Goal: Information Seeking & Learning: Learn about a topic

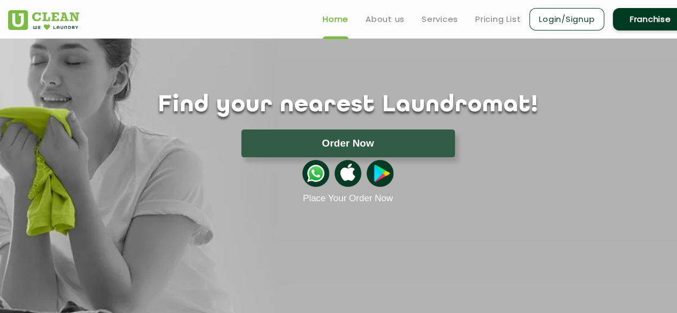
scroll to position [45, 0]
click at [505, 22] on link "Pricing List" at bounding box center [498, 19] width 46 height 13
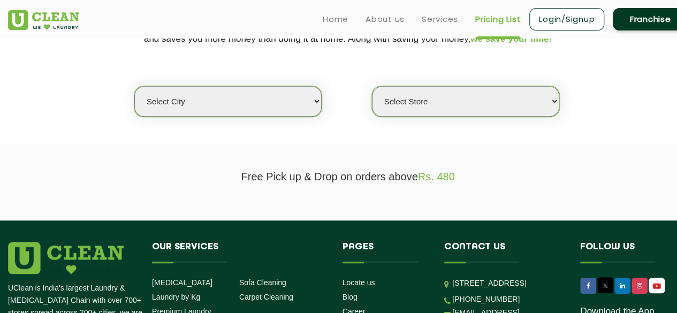
scroll to position [249, 0]
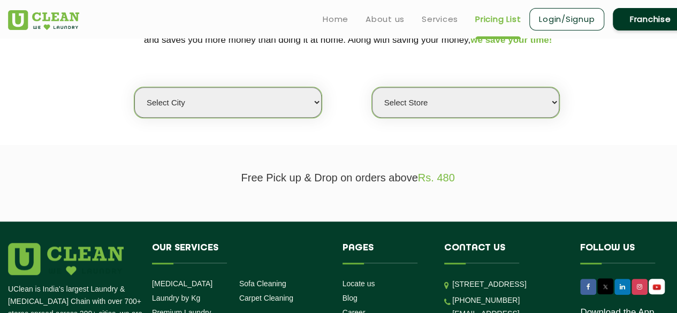
click at [281, 108] on select "Select city [GEOGRAPHIC_DATA] [GEOGRAPHIC_DATA] [GEOGRAPHIC_DATA] [GEOGRAPHIC_D…" at bounding box center [227, 102] width 187 height 31
select select "195"
click at [134, 87] on select "Select city [GEOGRAPHIC_DATA] [GEOGRAPHIC_DATA] [GEOGRAPHIC_DATA] [GEOGRAPHIC_D…" at bounding box center [227, 102] width 187 height 31
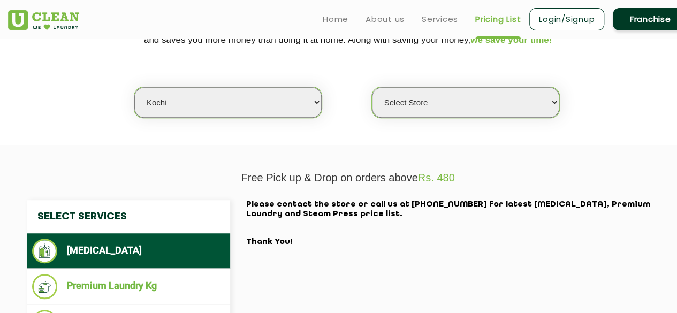
click at [519, 102] on select "Select Store [GEOGRAPHIC_DATA]" at bounding box center [465, 102] width 187 height 31
click at [276, 109] on select "Select city [GEOGRAPHIC_DATA] [GEOGRAPHIC_DATA] [GEOGRAPHIC_DATA] [GEOGRAPHIC_D…" at bounding box center [227, 102] width 187 height 31
click at [134, 87] on select "Select city [GEOGRAPHIC_DATA] [GEOGRAPHIC_DATA] [GEOGRAPHIC_DATA] [GEOGRAPHIC_D…" at bounding box center [227, 102] width 187 height 31
click at [417, 99] on select "Select Store [GEOGRAPHIC_DATA]" at bounding box center [465, 102] width 187 height 31
select select "593"
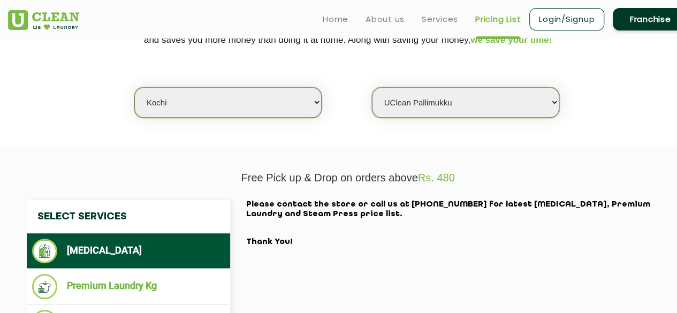
click at [372, 87] on select "Select Store [GEOGRAPHIC_DATA]" at bounding box center [465, 102] width 187 height 31
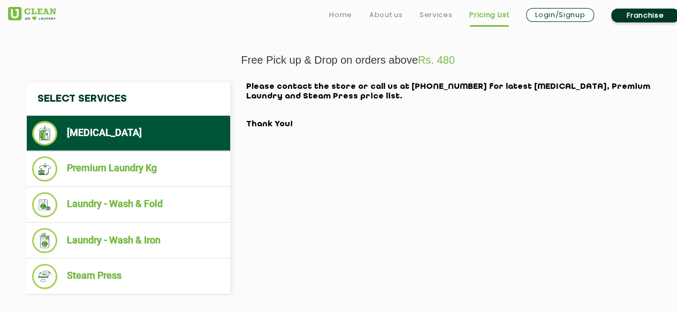
scroll to position [366, 0]
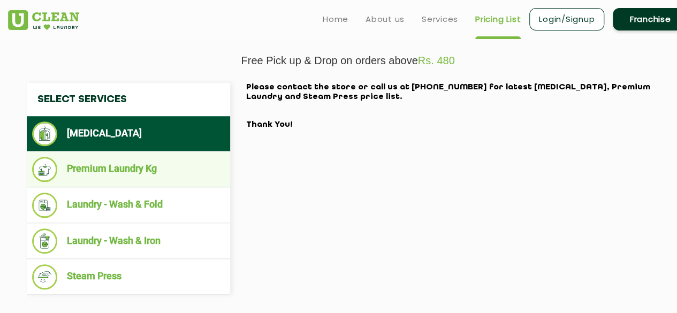
click at [100, 167] on li "Premium Laundry Kg" at bounding box center [128, 169] width 193 height 25
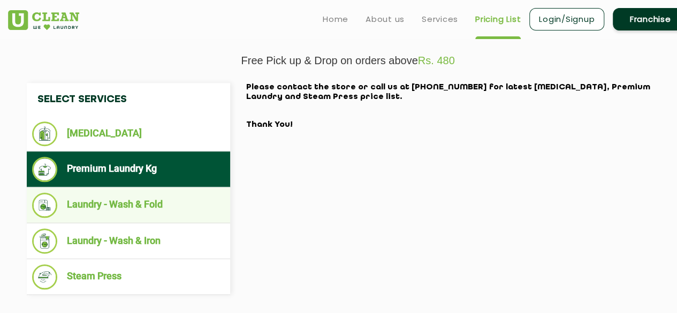
click at [109, 200] on li "Laundry - Wash & Fold" at bounding box center [128, 205] width 193 height 25
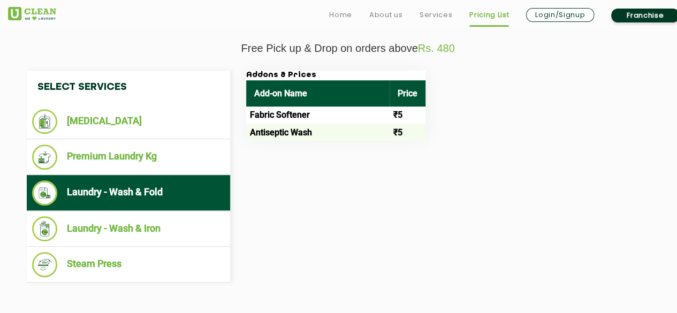
scroll to position [382, 0]
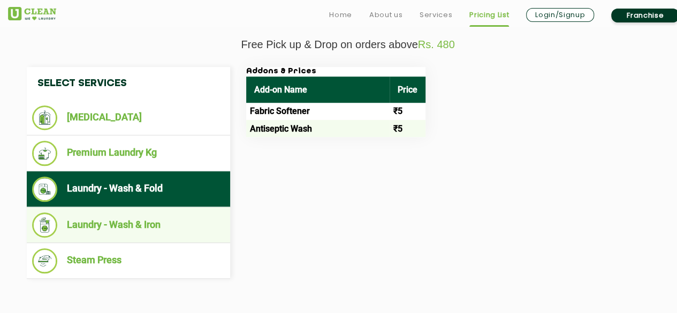
click at [181, 223] on li "Laundry - Wash & Iron" at bounding box center [128, 225] width 193 height 25
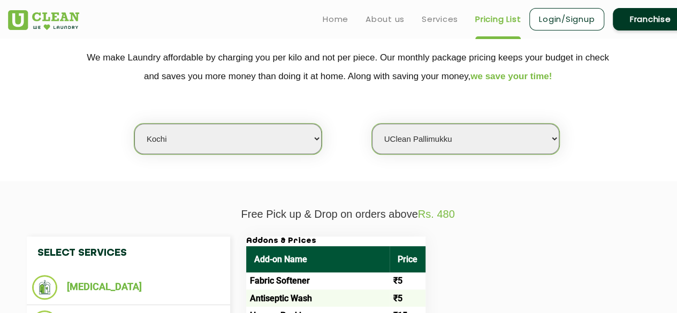
scroll to position [213, 0]
click at [638, 25] on link "Franchise" at bounding box center [650, 19] width 75 height 22
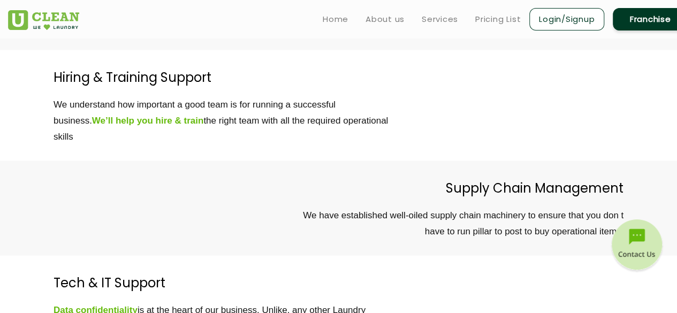
scroll to position [2978, 0]
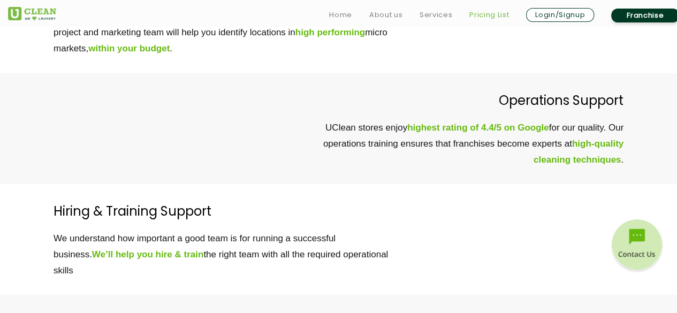
click at [492, 18] on link "Pricing List" at bounding box center [490, 15] width 40 height 13
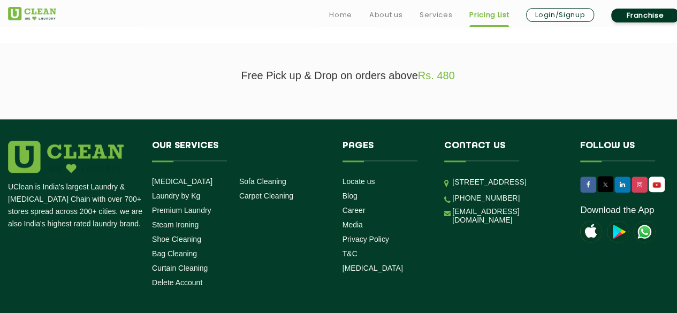
scroll to position [362, 0]
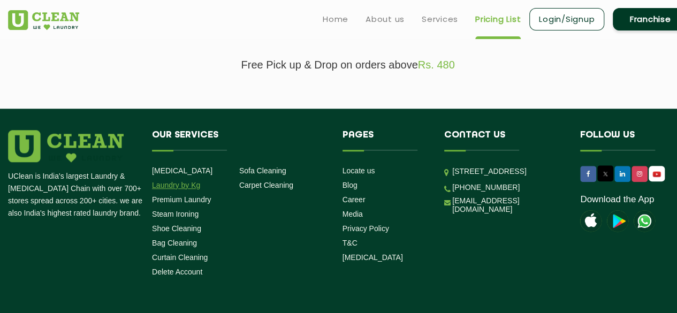
click at [187, 185] on link "Laundry by Kg" at bounding box center [176, 185] width 48 height 9
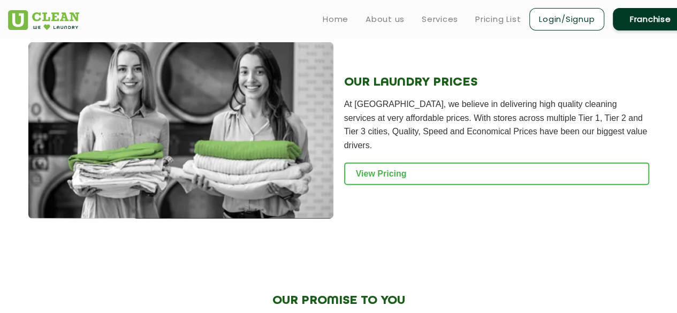
scroll to position [1459, 0]
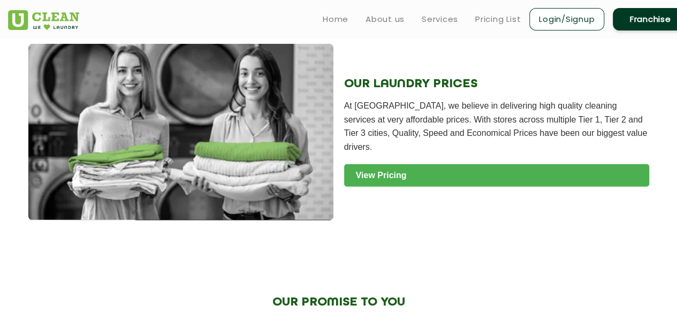
click at [477, 173] on link "View Pricing" at bounding box center [496, 175] width 305 height 22
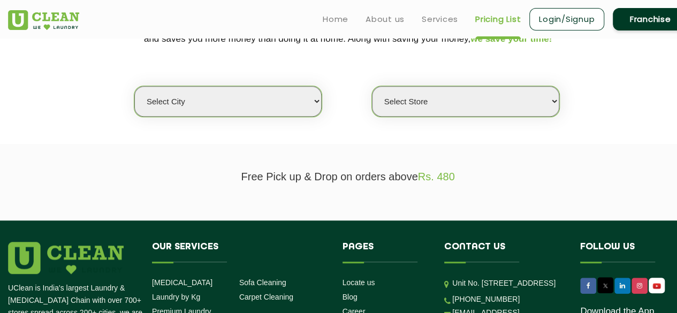
scroll to position [250, 0]
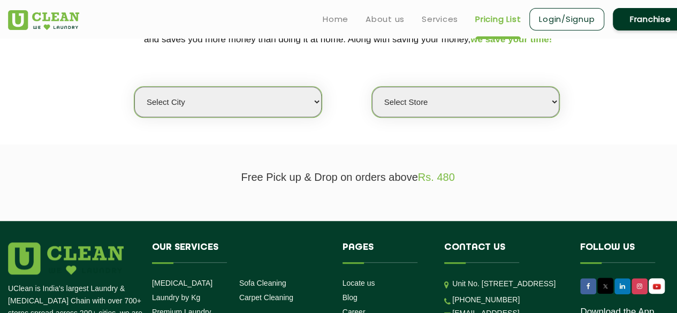
click at [252, 93] on select "Select city [GEOGRAPHIC_DATA] [GEOGRAPHIC_DATA] [GEOGRAPHIC_DATA] [GEOGRAPHIC_D…" at bounding box center [227, 102] width 187 height 31
select select "195"
click at [134, 87] on select "Select city [GEOGRAPHIC_DATA] [GEOGRAPHIC_DATA] [GEOGRAPHIC_DATA] [GEOGRAPHIC_D…" at bounding box center [227, 102] width 187 height 31
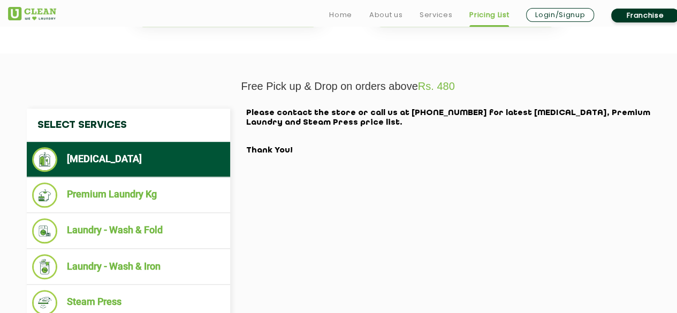
scroll to position [354, 0]
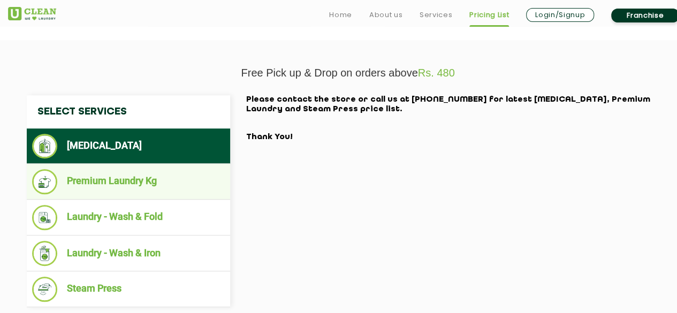
click at [123, 182] on li "Premium Laundry Kg" at bounding box center [128, 181] width 193 height 25
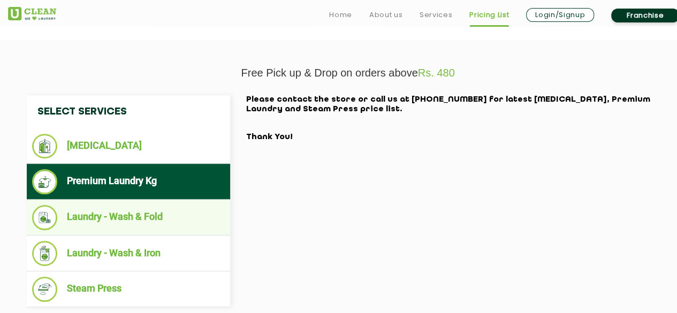
click at [171, 214] on li "Laundry - Wash & Fold" at bounding box center [128, 217] width 193 height 25
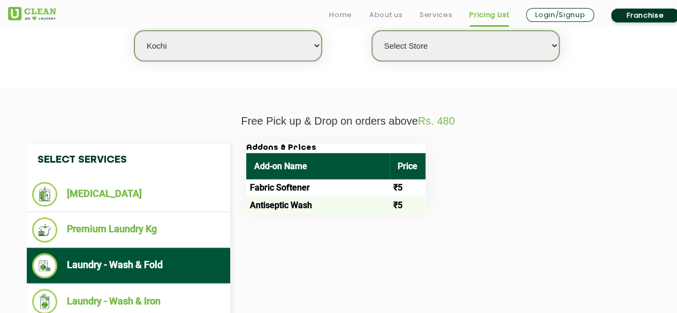
scroll to position [368, 0]
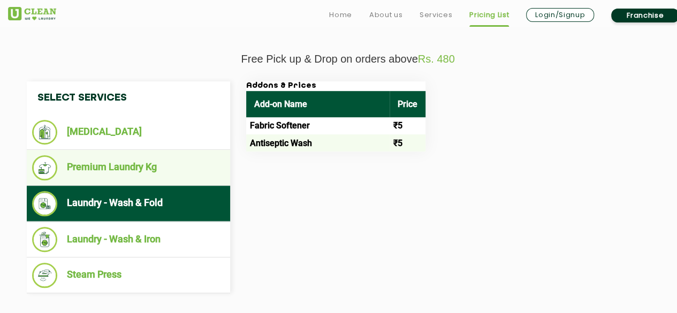
click at [154, 159] on li "Premium Laundry Kg" at bounding box center [128, 167] width 193 height 25
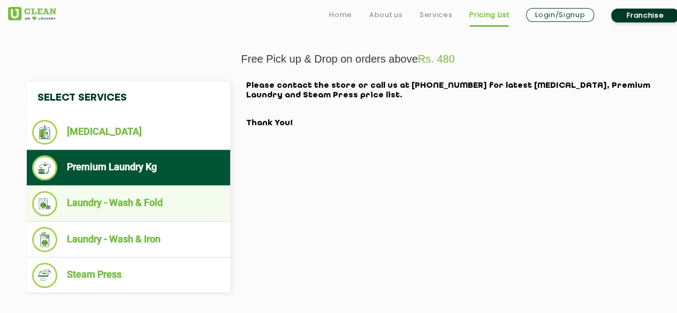
click at [141, 191] on li "Laundry - Wash & Fold" at bounding box center [128, 203] width 193 height 25
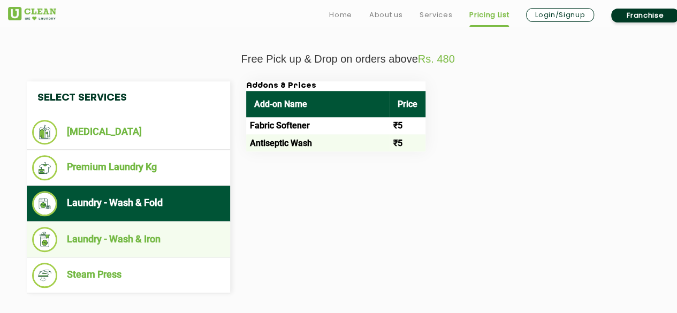
click at [146, 233] on li "Laundry - Wash & Iron" at bounding box center [128, 239] width 193 height 25
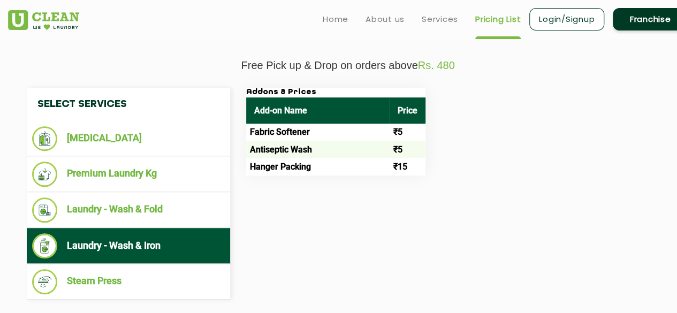
scroll to position [362, 0]
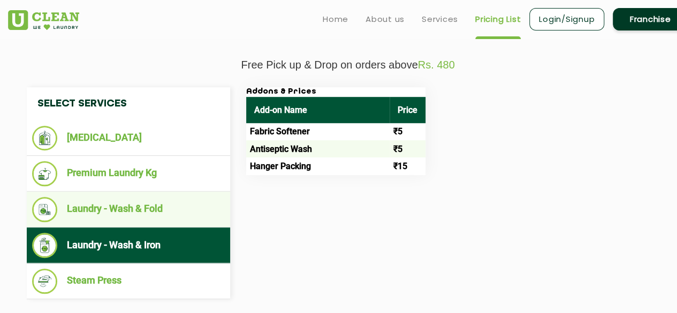
click at [137, 213] on li "Laundry - Wash & Fold" at bounding box center [128, 209] width 193 height 25
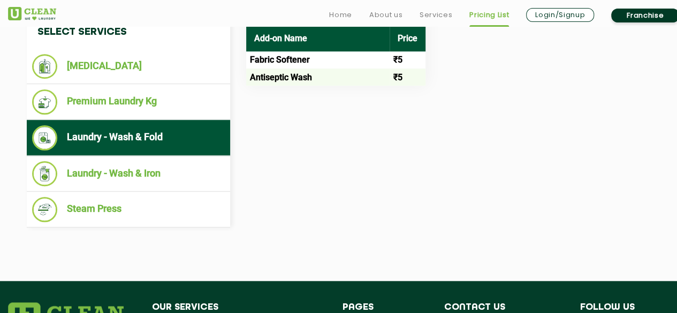
scroll to position [446, 0]
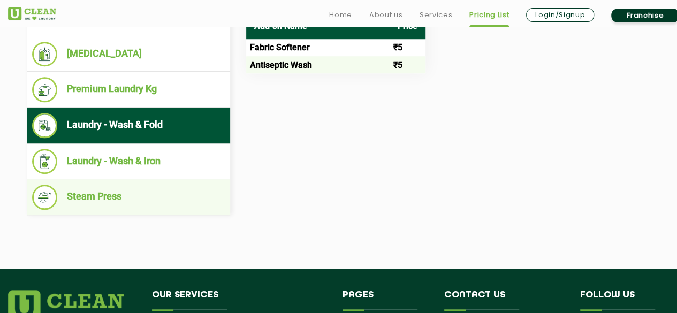
click at [91, 185] on li "Steam Press" at bounding box center [128, 197] width 193 height 25
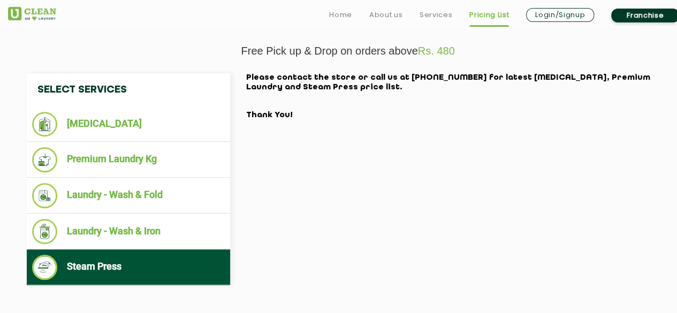
scroll to position [376, 0]
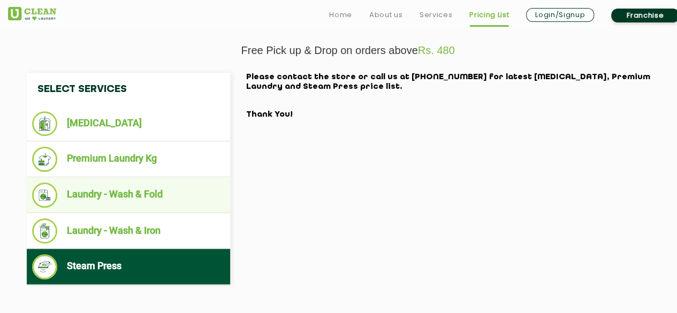
click at [136, 184] on li "Laundry - Wash & Fold" at bounding box center [128, 195] width 193 height 25
